Goal: Answer question/provide support

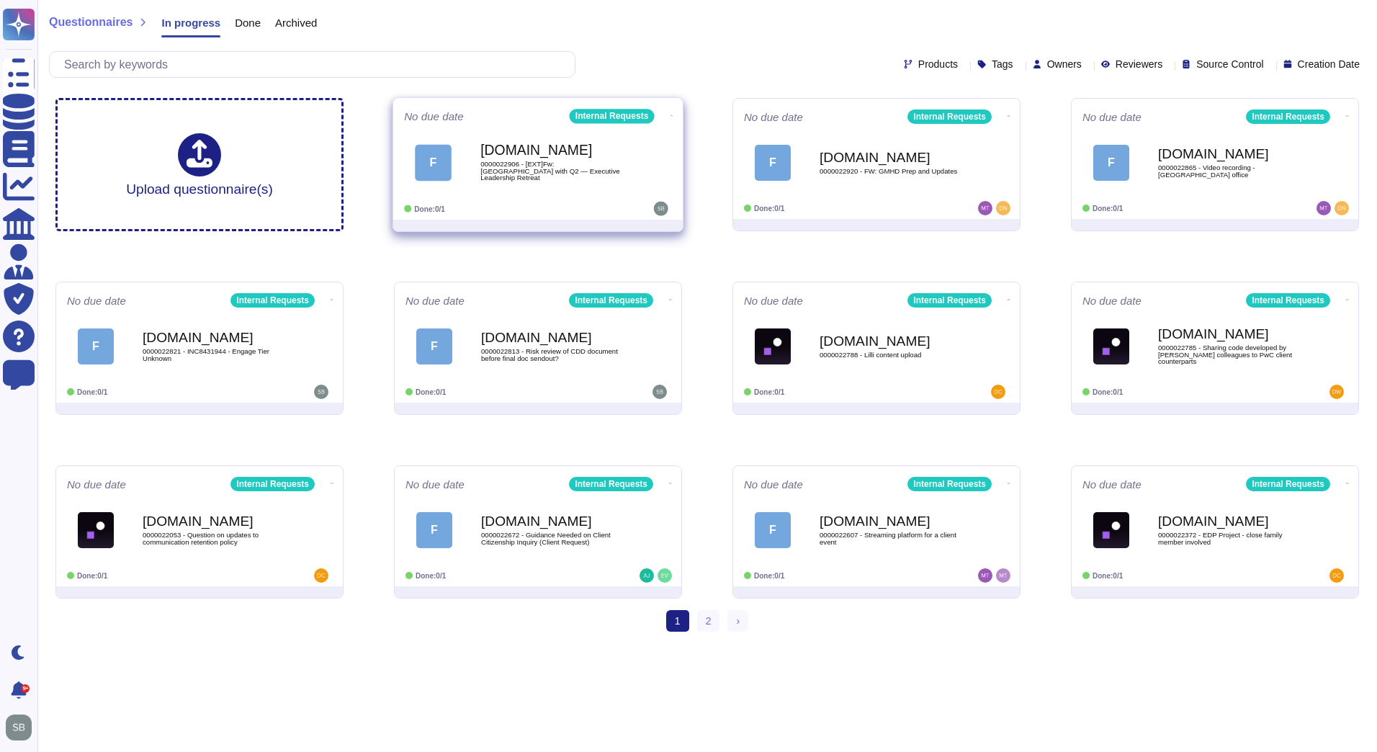
click at [570, 176] on span "0000022906 - [EXT]Fw: [GEOGRAPHIC_DATA] with Q2 — Executive Leadership Retreat" at bounding box center [552, 171] width 145 height 21
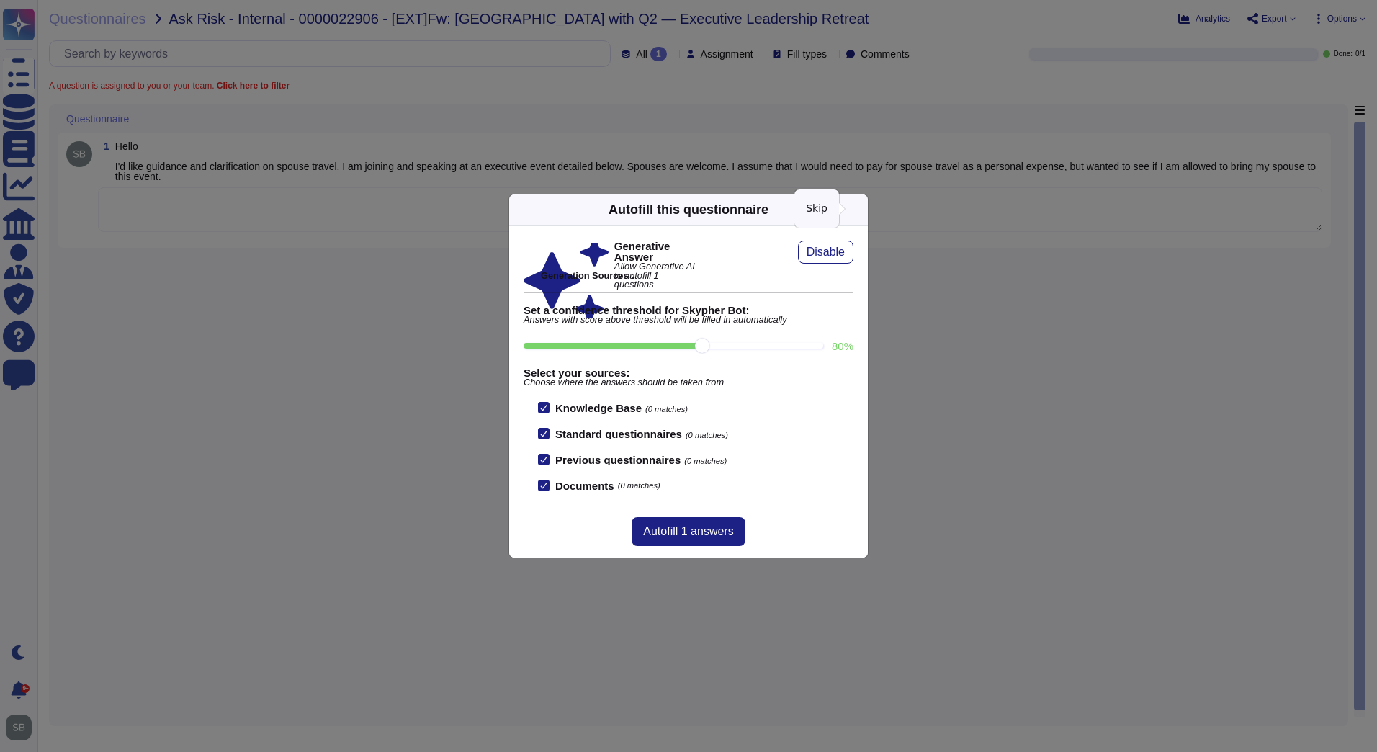
click at [859, 210] on icon at bounding box center [859, 210] width 0 height 0
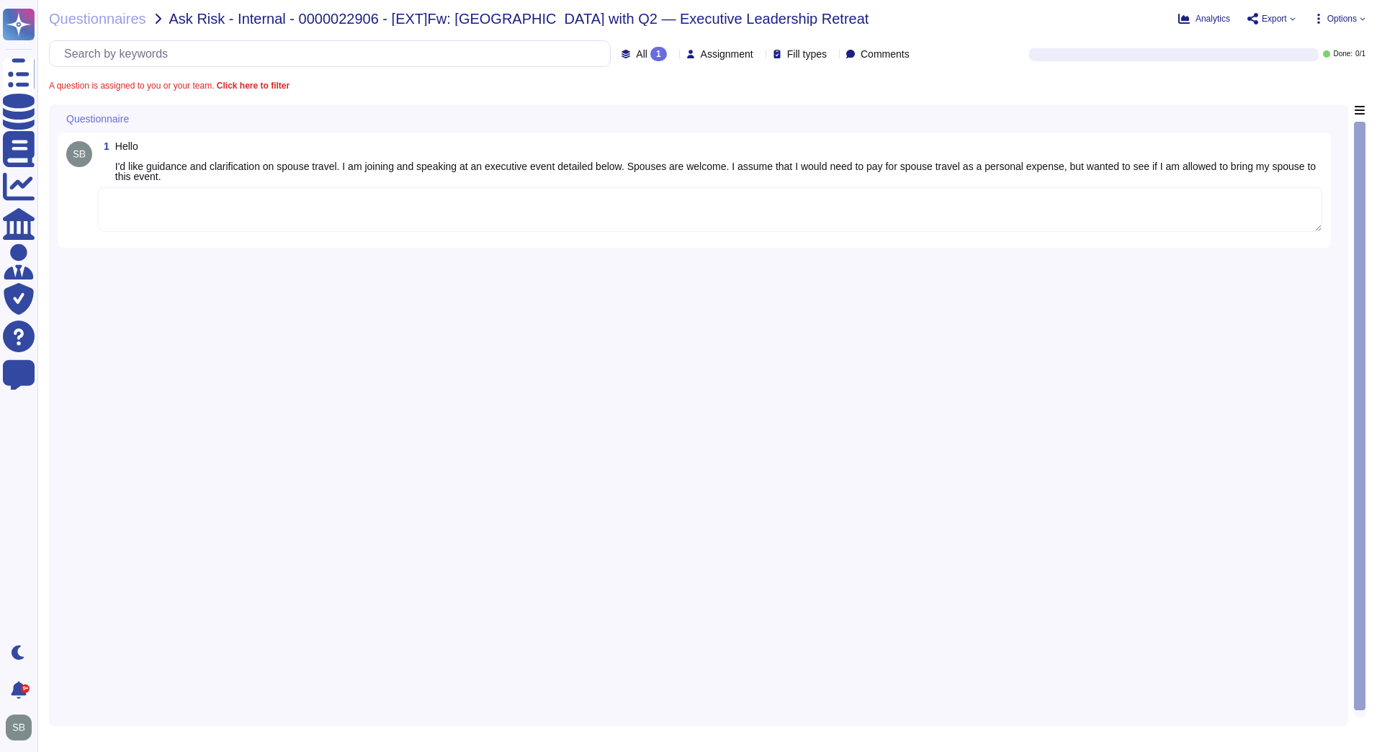
click at [184, 207] on textarea at bounding box center [710, 209] width 1224 height 45
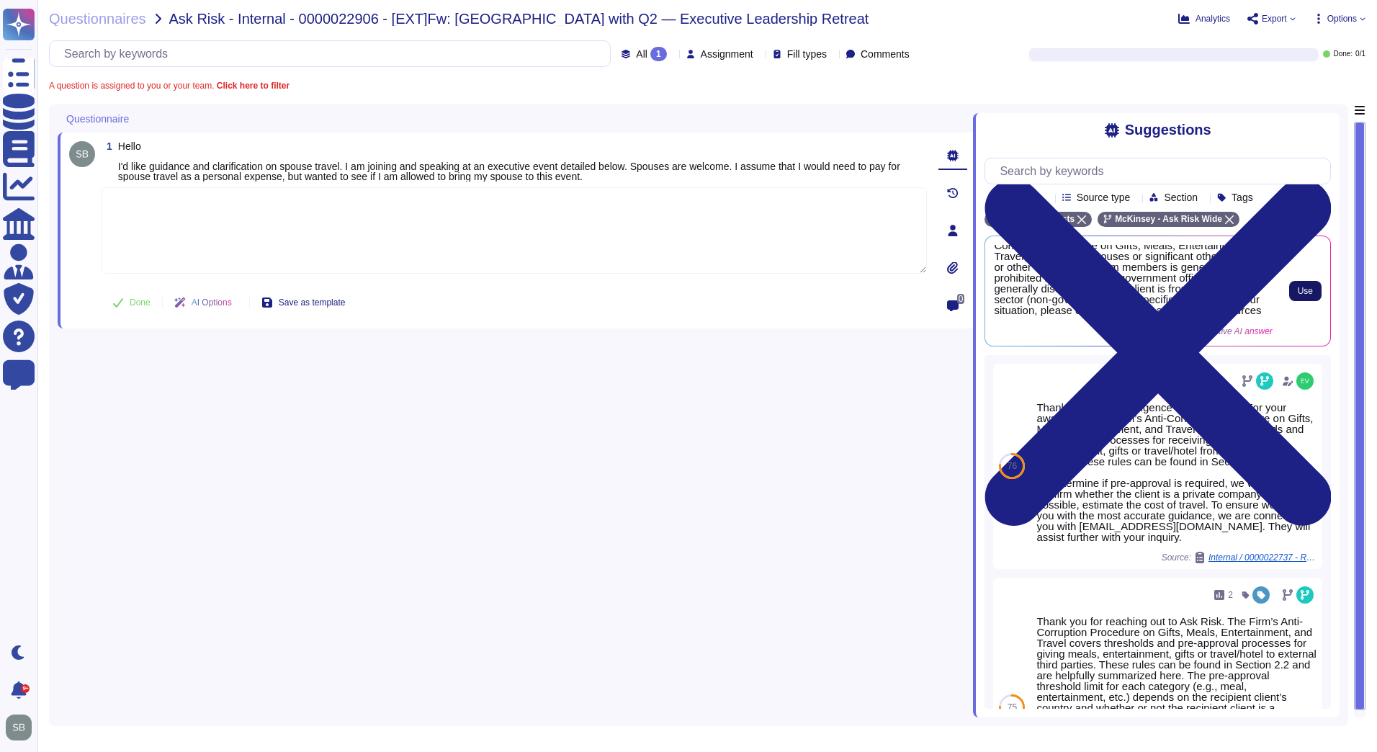
scroll to position [27, 0]
click at [1307, 295] on span "Use" at bounding box center [1305, 291] width 15 height 9
type textarea "Thank you for reaching out. Under the Firm’s Anti-Corruption Procedure on Gifts…"
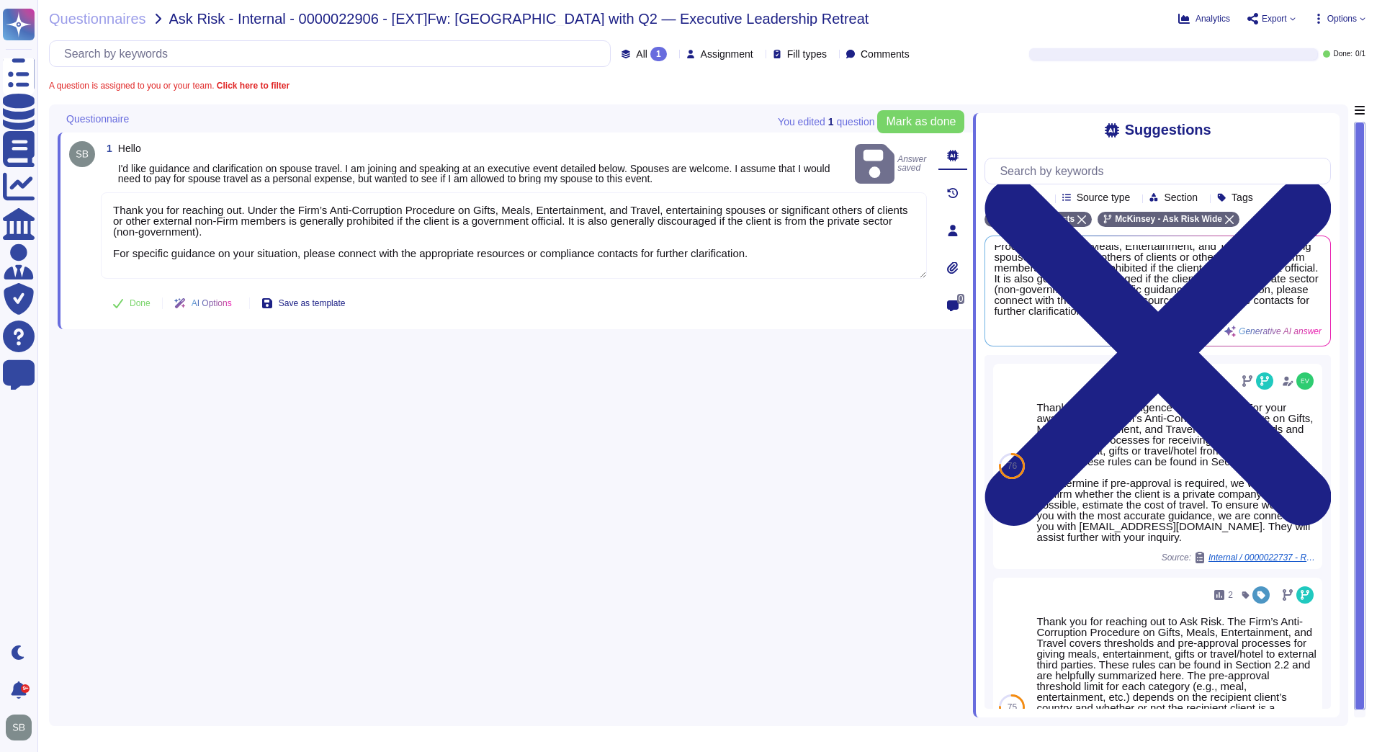
scroll to position [16, 0]
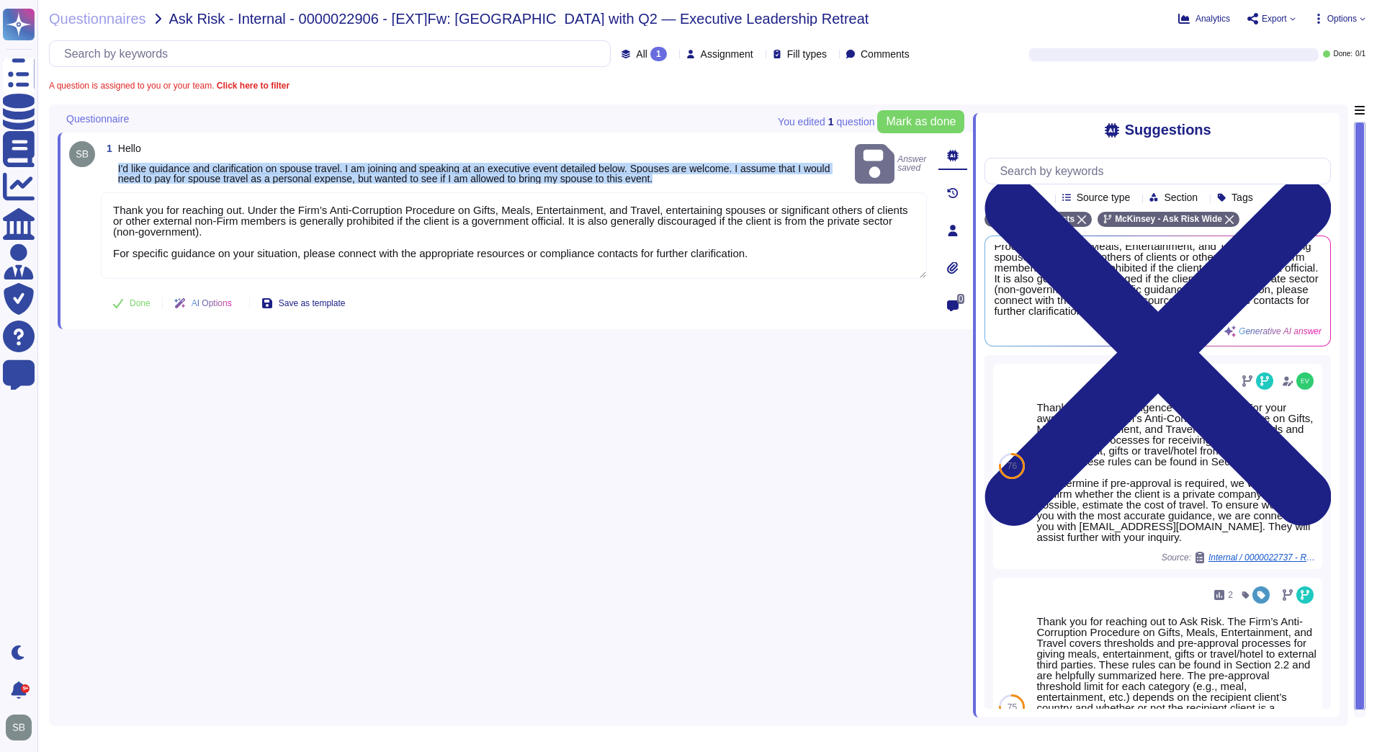
drag, startPoint x: 678, startPoint y: 178, endPoint x: 107, endPoint y: 167, distance: 570.4
click at [107, 167] on span "1 Hello I'd like guidance and clarification on spouse travel. I am joining and …" at bounding box center [475, 163] width 748 height 40
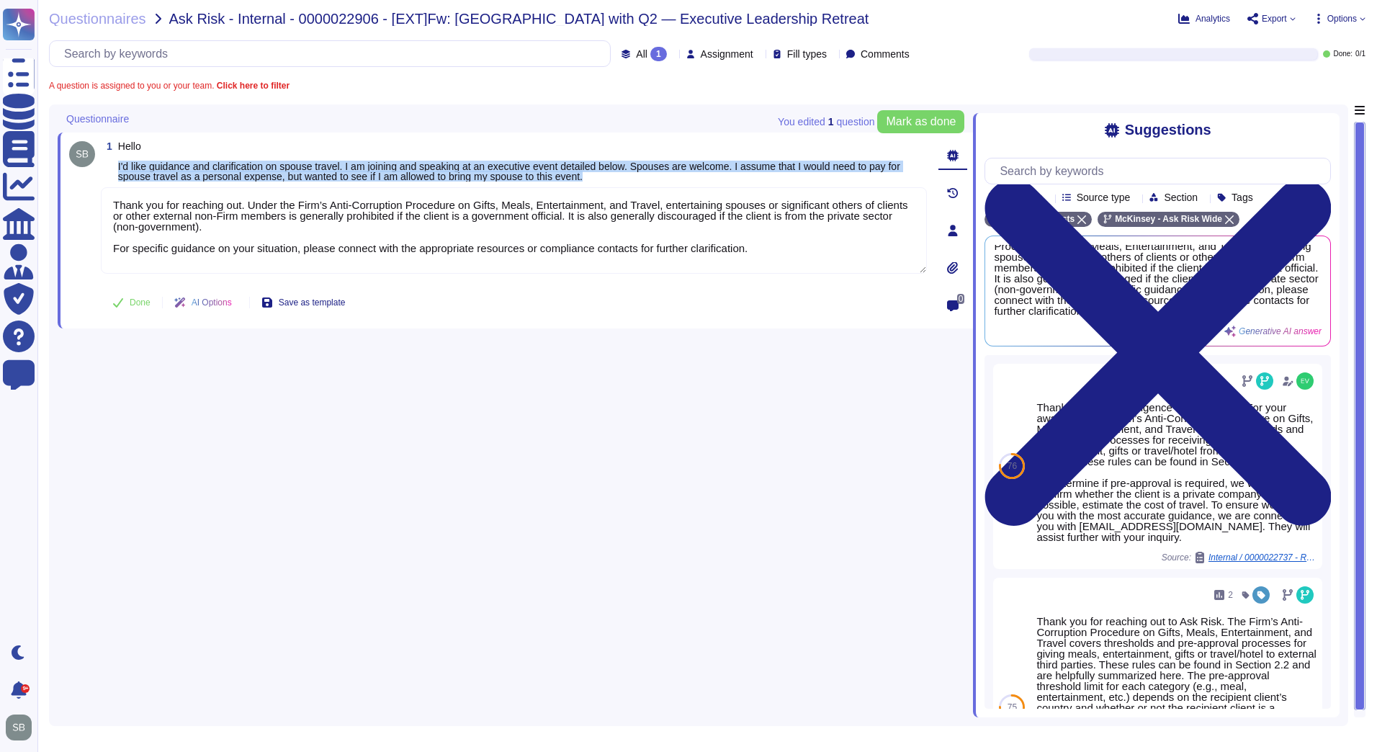
copy span "I'd like guidance and clarification on spouse travel. I am joining and speaking…"
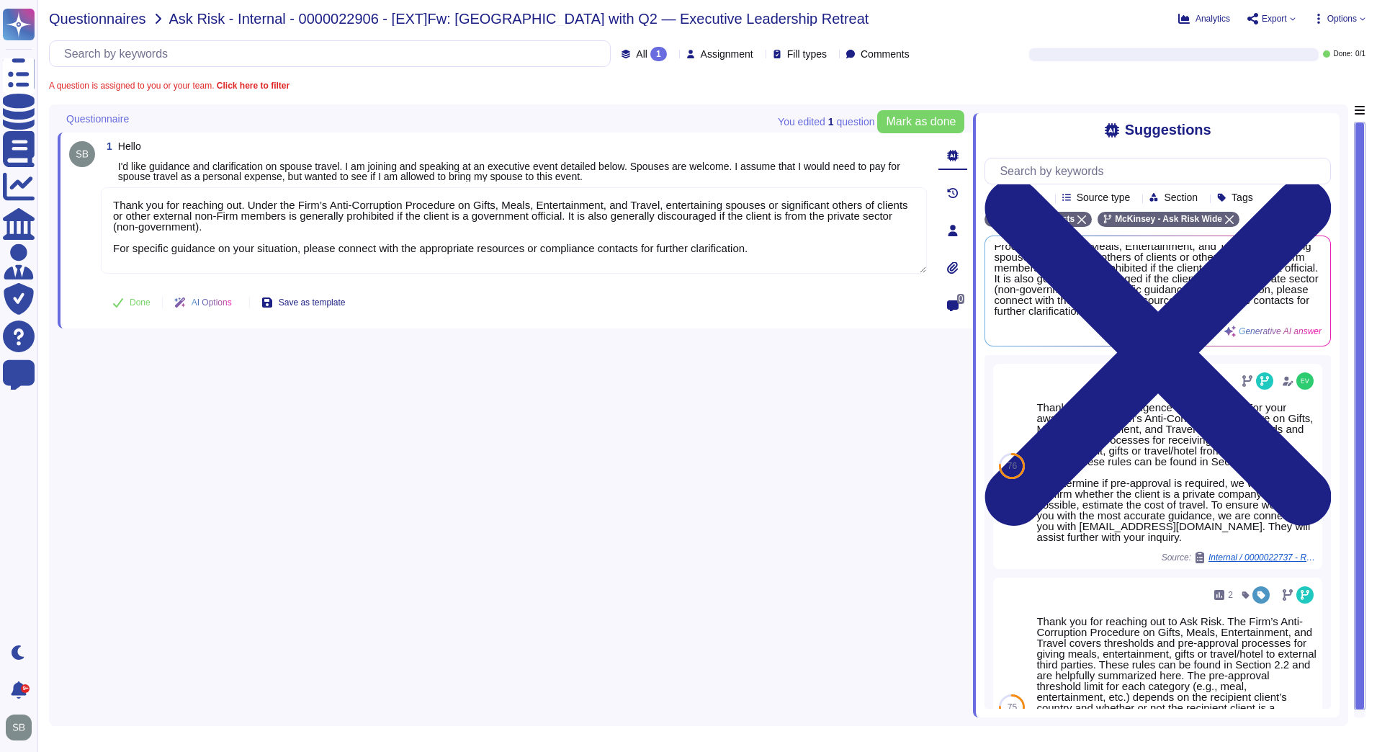
click at [86, 14] on span "Questionnaires" at bounding box center [97, 19] width 97 height 14
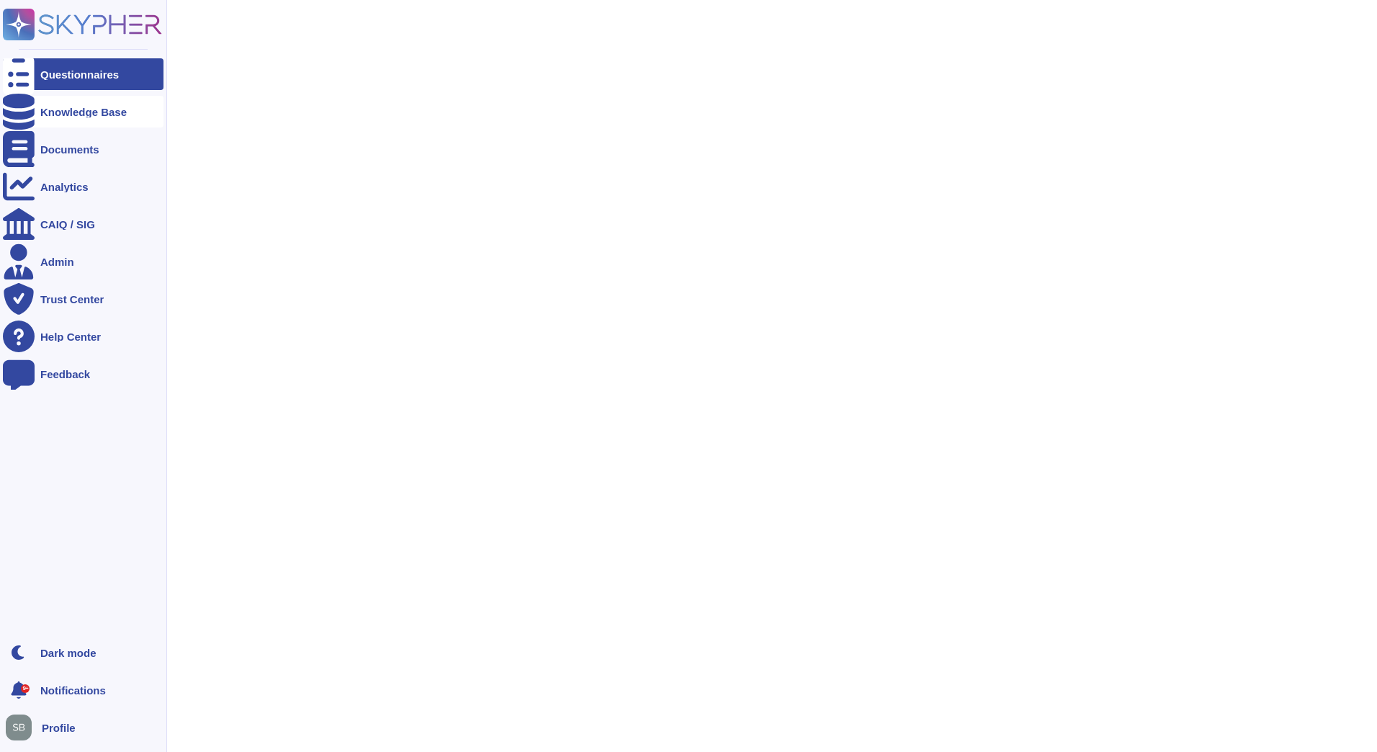
click at [49, 109] on div "Knowledge Base" at bounding box center [83, 112] width 86 height 11
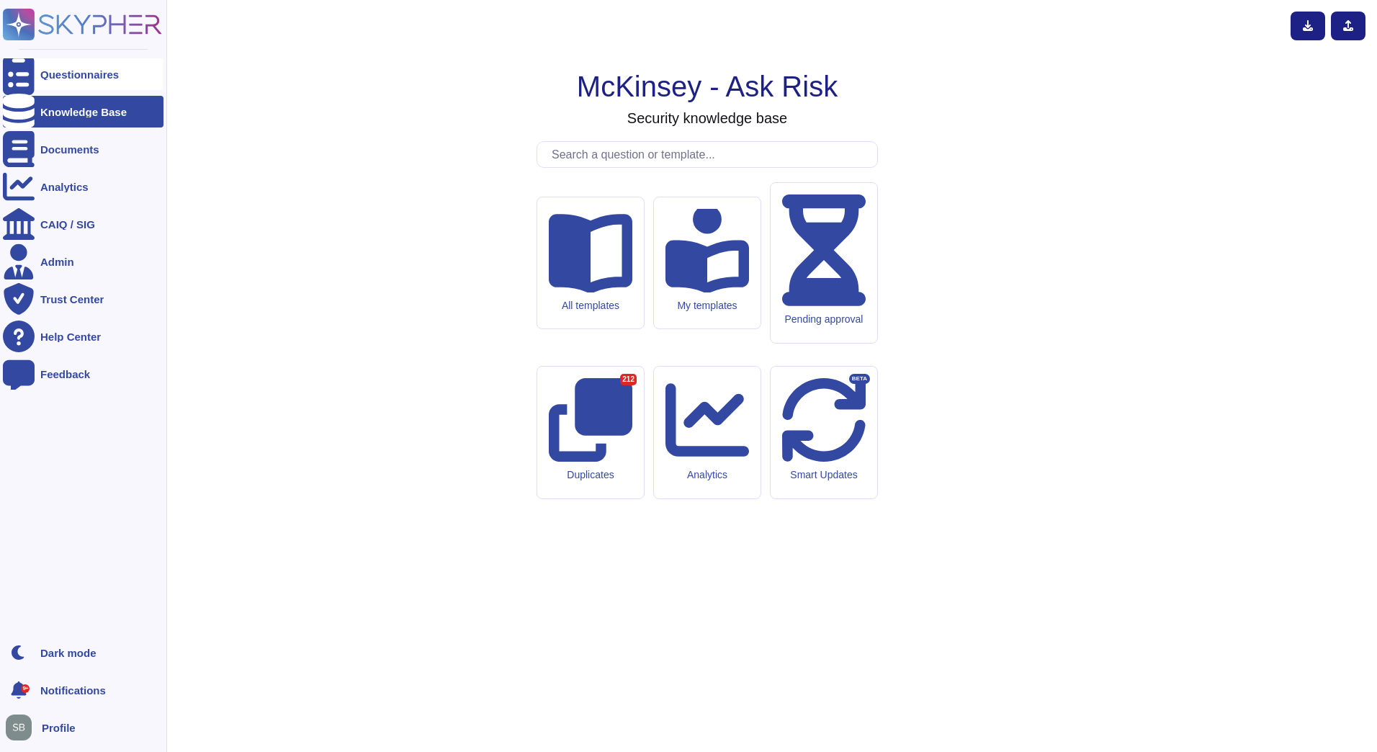
click at [30, 74] on div at bounding box center [19, 74] width 32 height 32
